Goal: Task Accomplishment & Management: Manage account settings

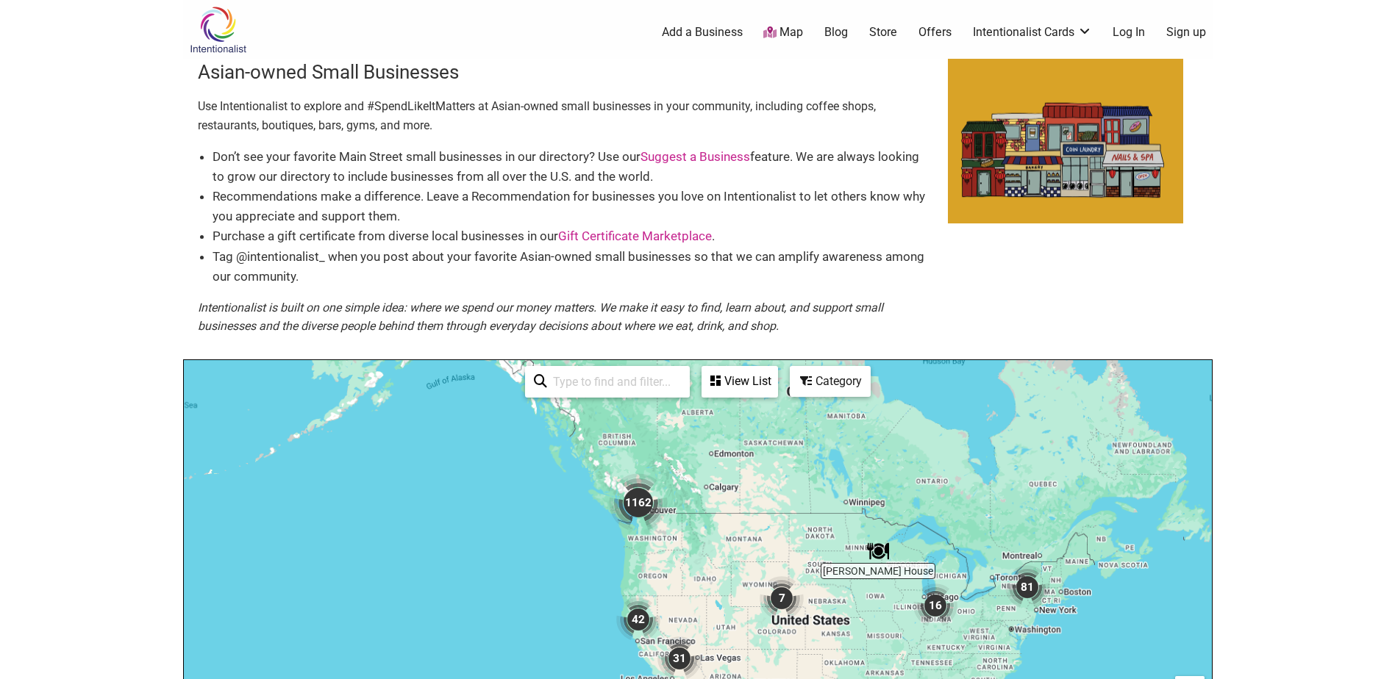
click at [1129, 32] on link "Log In" at bounding box center [1128, 32] width 32 height 16
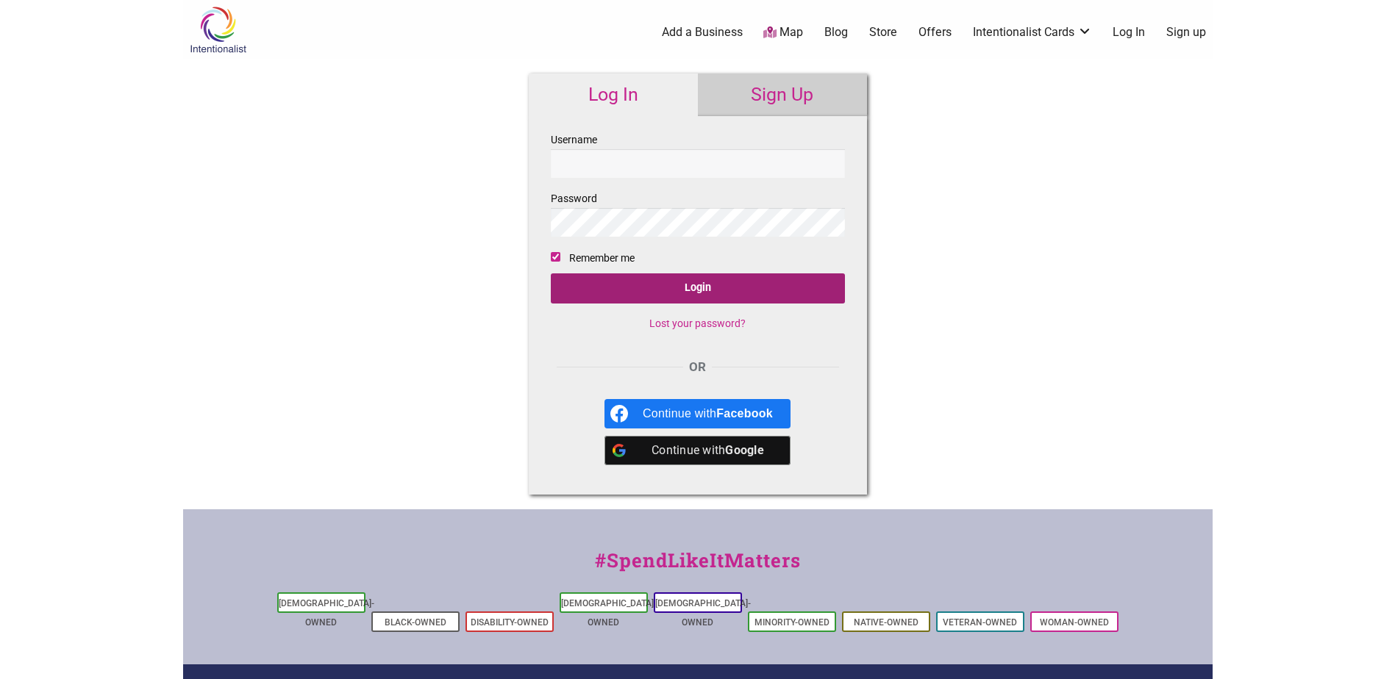
type input "bnishioka"
click at [724, 280] on input "Login" at bounding box center [698, 289] width 294 height 30
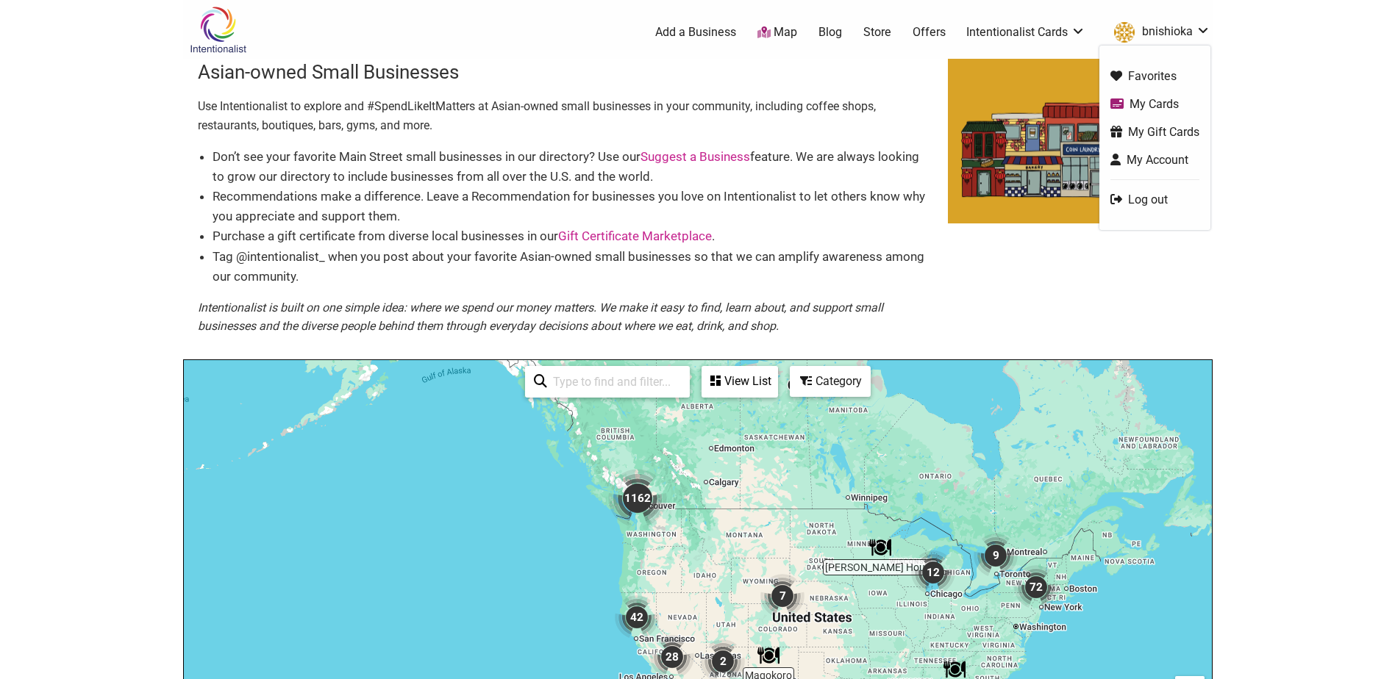
click at [1149, 29] on link "bnishioka" at bounding box center [1159, 32] width 104 height 26
click at [1148, 109] on link "My Cards" at bounding box center [1154, 104] width 89 height 17
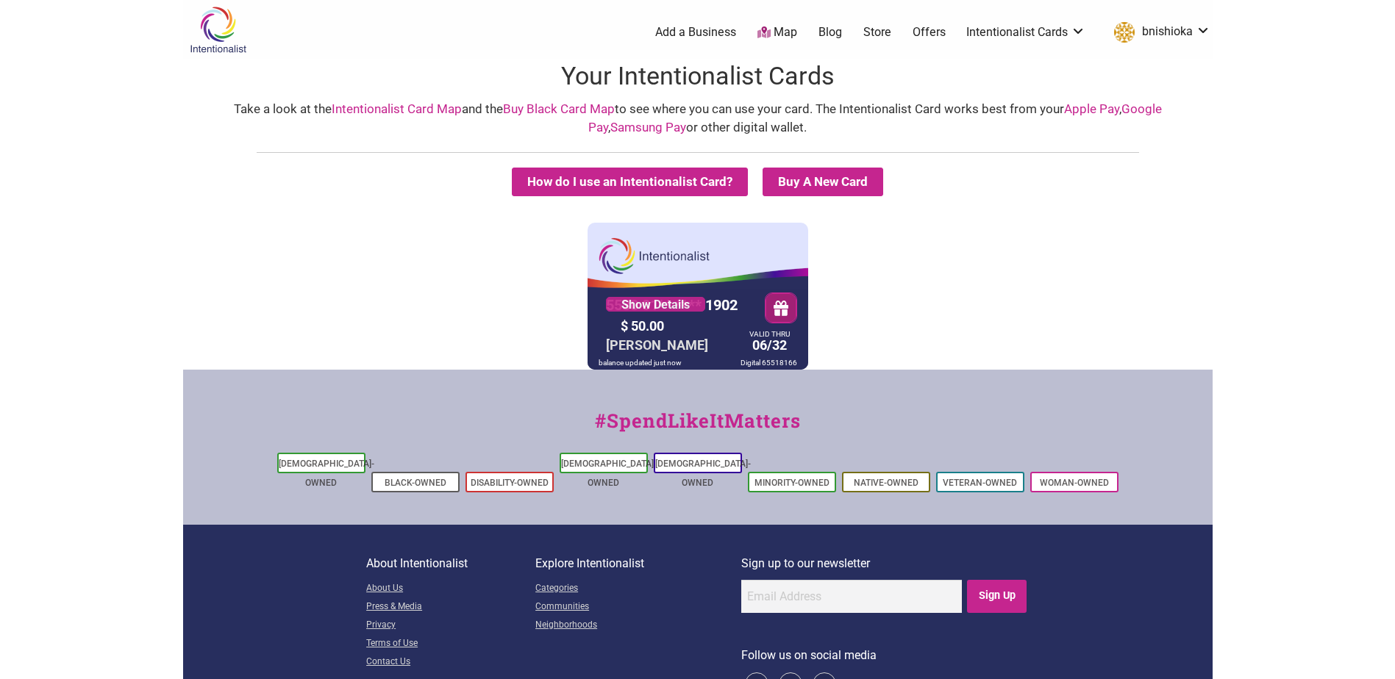
click at [651, 315] on div "$ 50.00" at bounding box center [679, 326] width 125 height 23
click at [651, 308] on link "Show Details" at bounding box center [655, 304] width 99 height 15
